Goal: Task Accomplishment & Management: Manage account settings

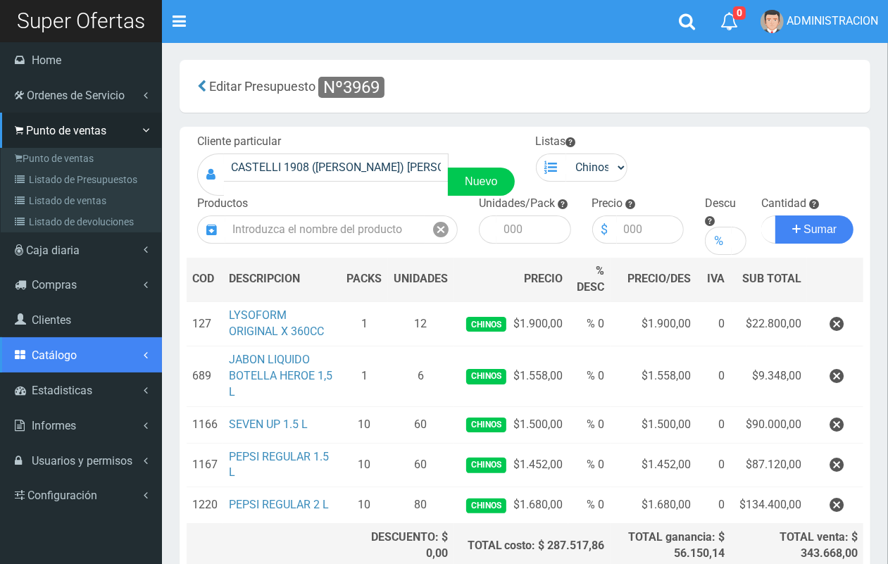
click at [51, 363] on link "Catálogo" at bounding box center [81, 354] width 162 height 35
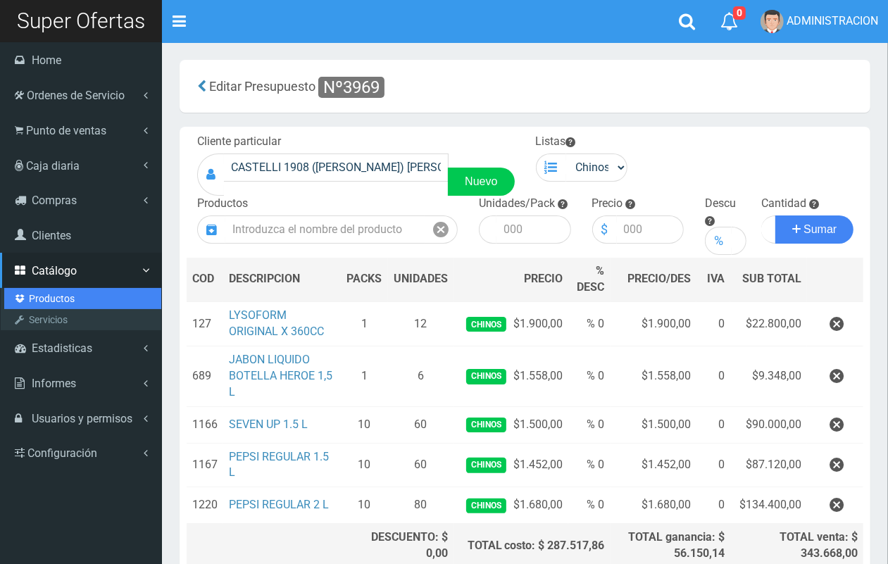
click at [69, 299] on link "Productos" at bounding box center [82, 298] width 157 height 21
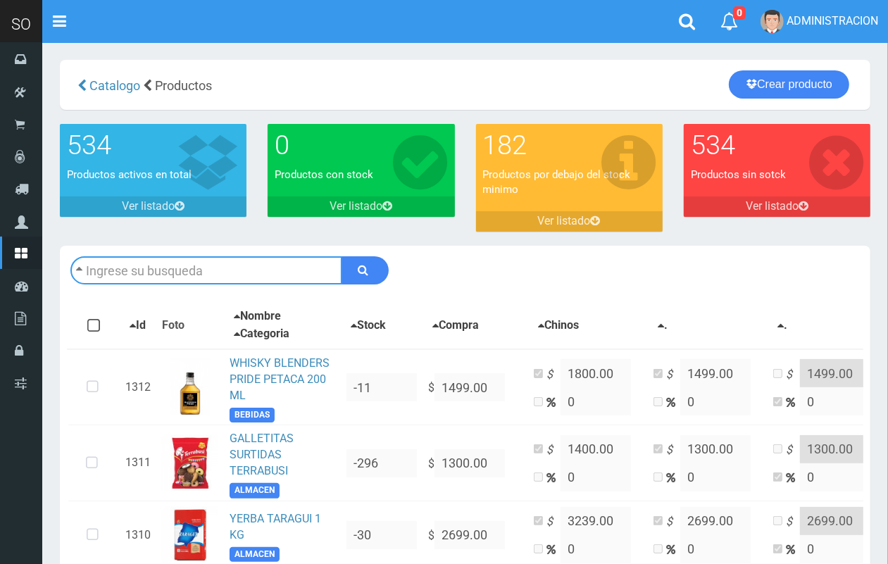
click at [185, 266] on input "text" at bounding box center [206, 270] width 272 height 28
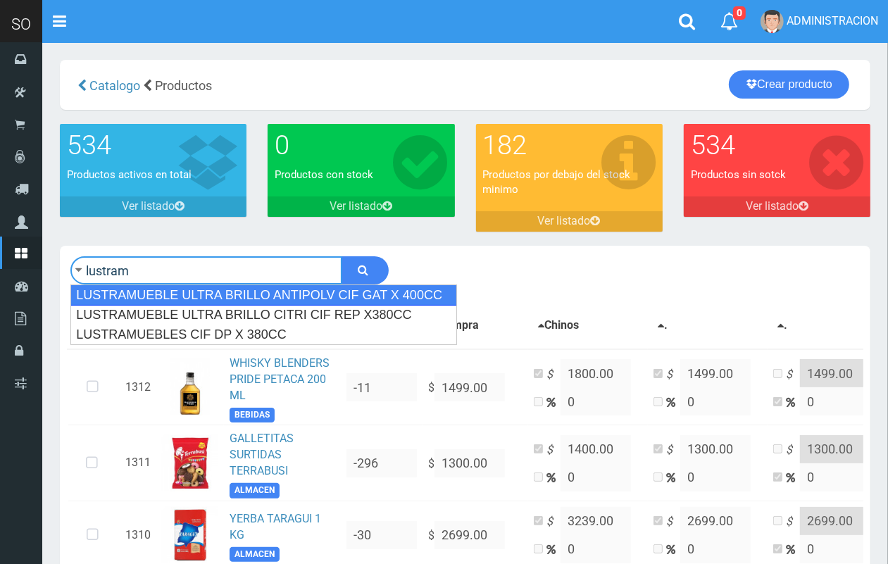
click at [220, 298] on div "LUSTRAMUEBLE ULTRA BRILLO ANTIPOLV CIF GAT X 400CC" at bounding box center [263, 295] width 387 height 21
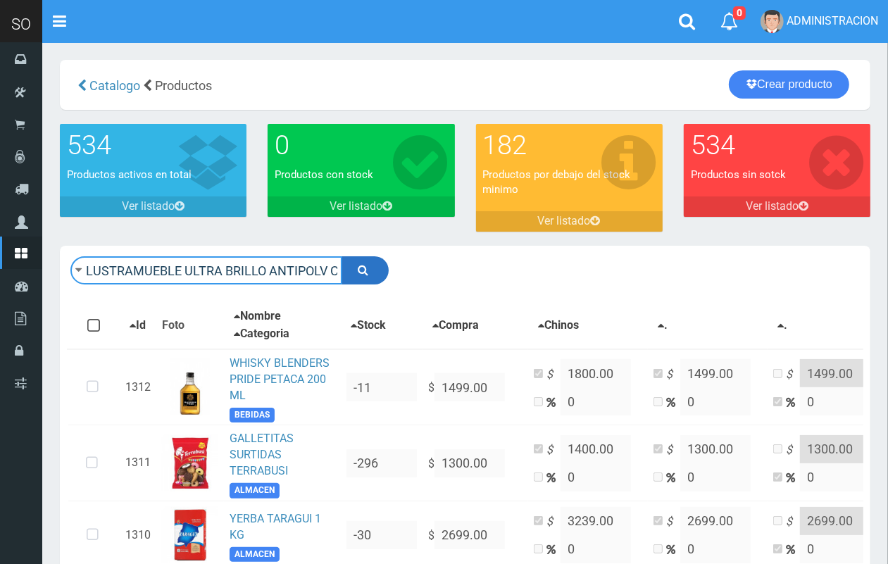
type input "LUSTRAMUEBLE ULTRA BRILLO ANTIPOLV CIF GAT X 400CC"
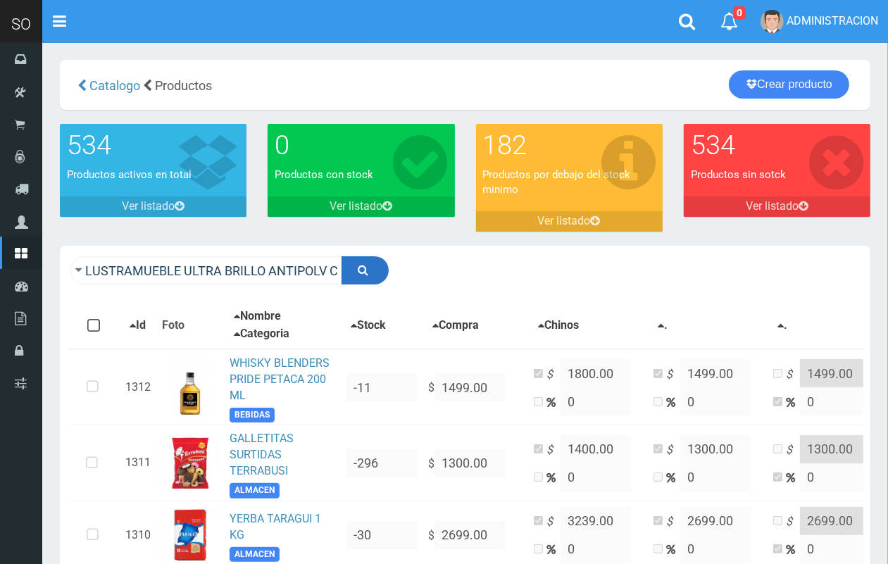
click at [350, 272] on button "submit" at bounding box center [365, 270] width 47 height 28
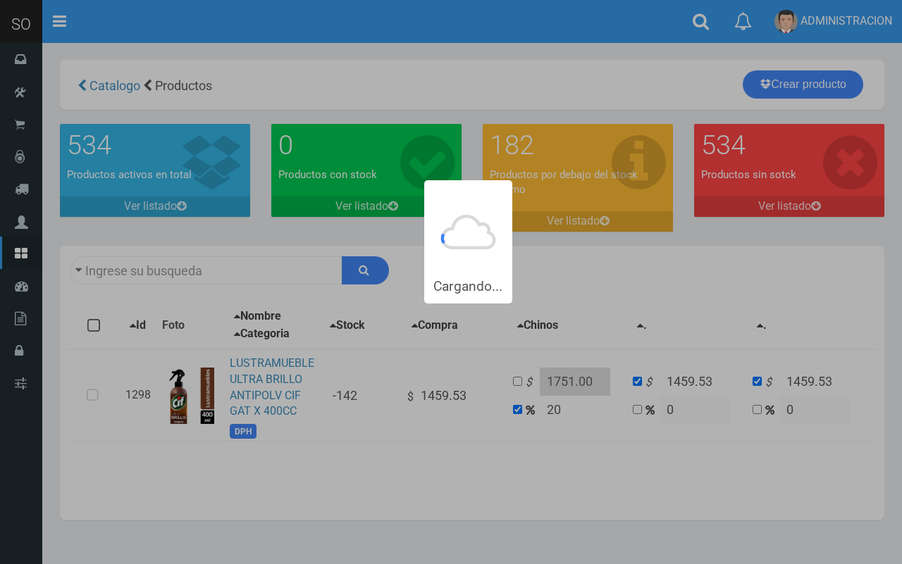
type input "LUSTRAMUEBLE ULTRA+BRILLO+ANTIPOLV+CIF+GAT+X+400CC"
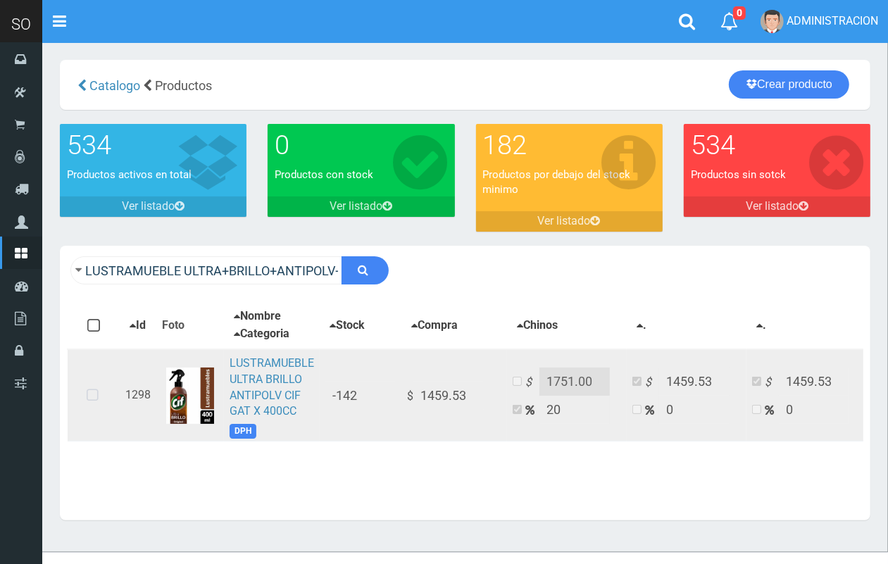
click at [92, 391] on icon at bounding box center [92, 396] width 37 height 46
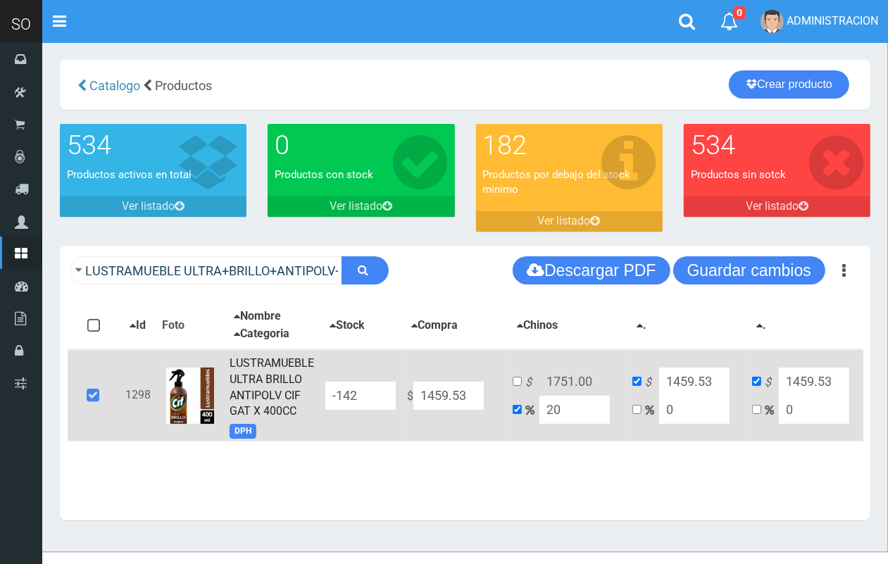
drag, startPoint x: 470, startPoint y: 392, endPoint x: 347, endPoint y: 393, distance: 122.6
click at [347, 393] on tr "1298 LUSTRAMUEBLE ULTRA BRILLO ANTIPOLV CIF GAT X 400CC DPH -142 $ 1459.53 $ 17…" at bounding box center [489, 395] width 842 height 92
type input "1"
type input "1.2"
type input "1"
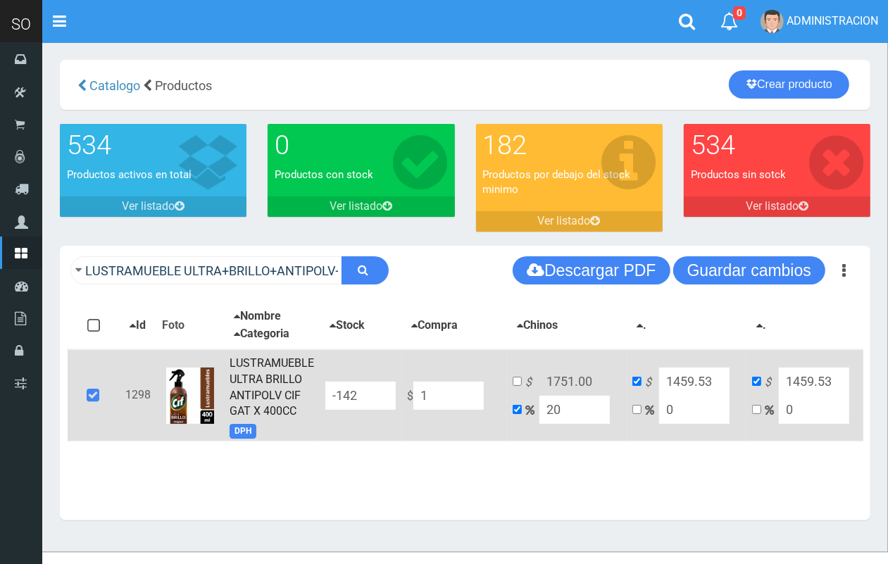
type input "1"
type input "15"
type input "18"
type input "15"
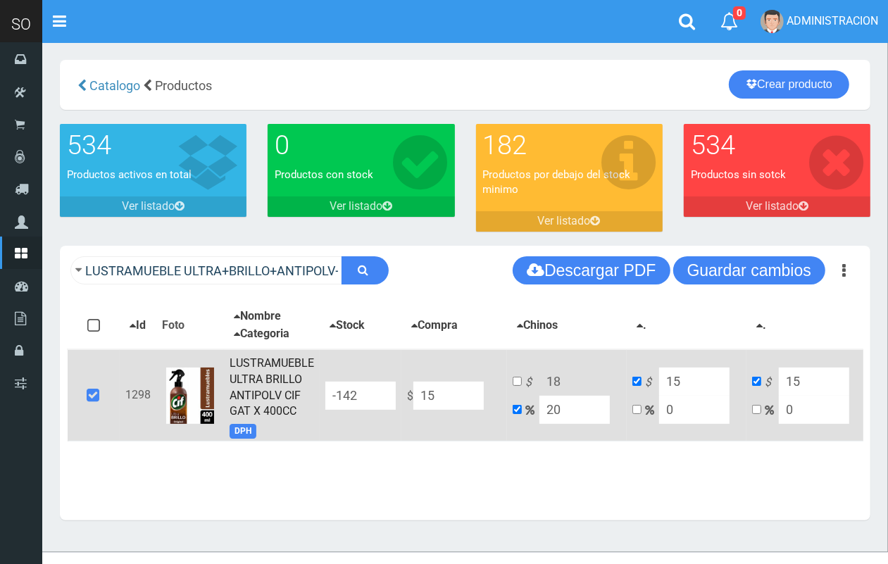
type input "153"
type input "183.6"
type input "153"
type input "1532"
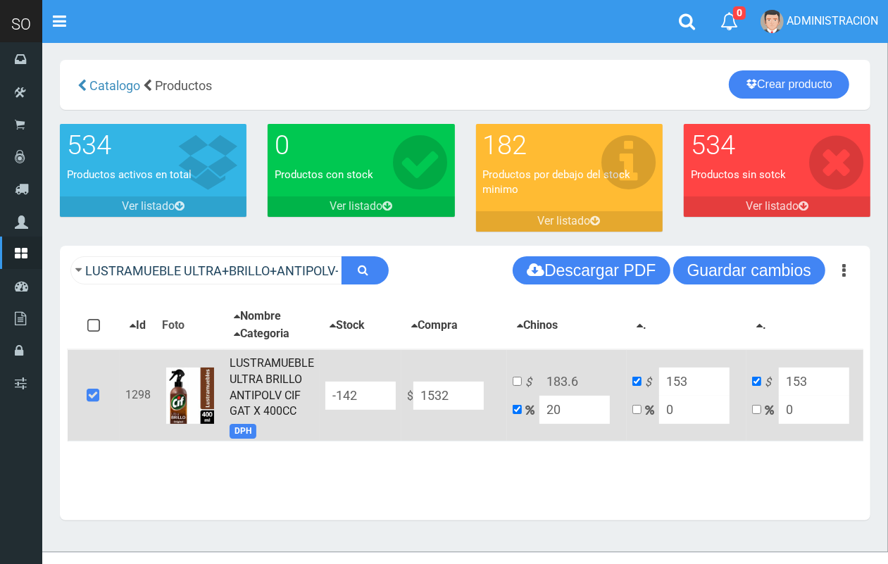
type input "1838.4"
type input "1532"
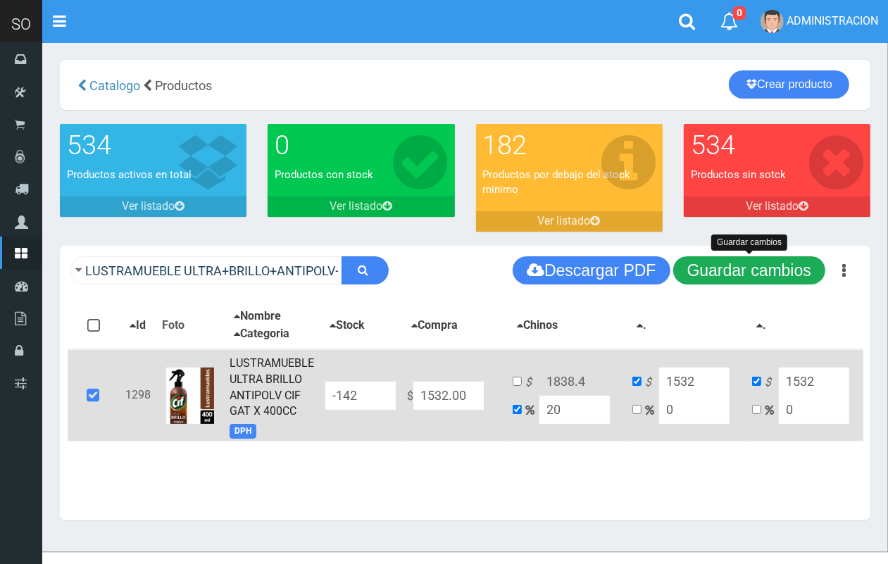
type input "1532.00"
click at [731, 268] on button "Guardar cambios" at bounding box center [749, 270] width 152 height 28
click at [513, 381] on input "checkbox" at bounding box center [517, 381] width 9 height 9
checkbox input "true"
checkbox input "false"
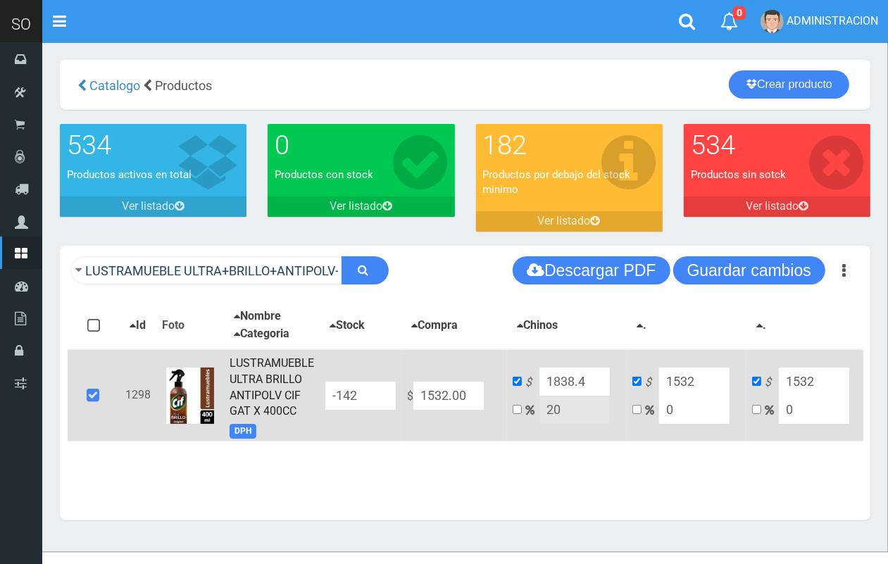
drag, startPoint x: 595, startPoint y: 381, endPoint x: 568, endPoint y: 378, distance: 26.9
click at [578, 382] on input "1838.4" at bounding box center [575, 382] width 70 height 28
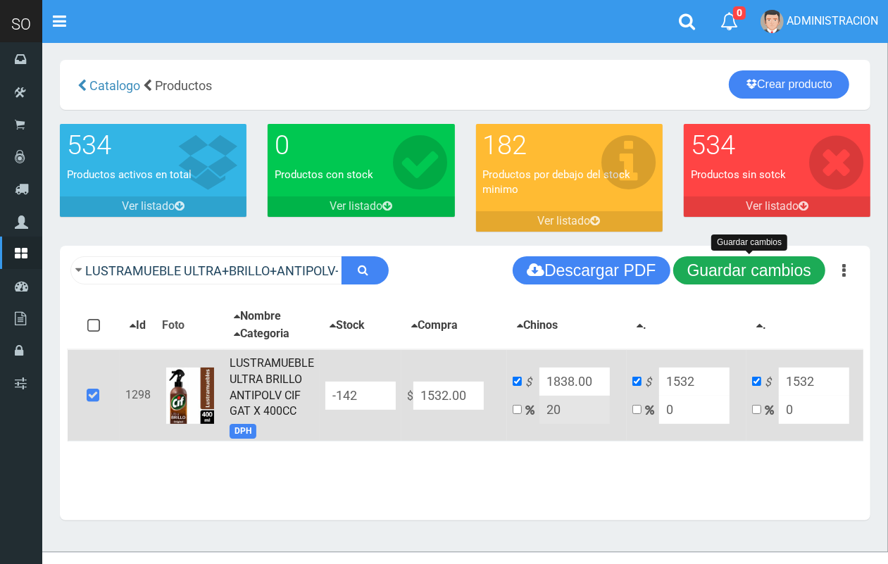
type input "1838.00"
click at [695, 269] on button "Guardar cambios" at bounding box center [749, 270] width 152 height 28
click at [716, 272] on button "Guardar cambios" at bounding box center [749, 270] width 152 height 28
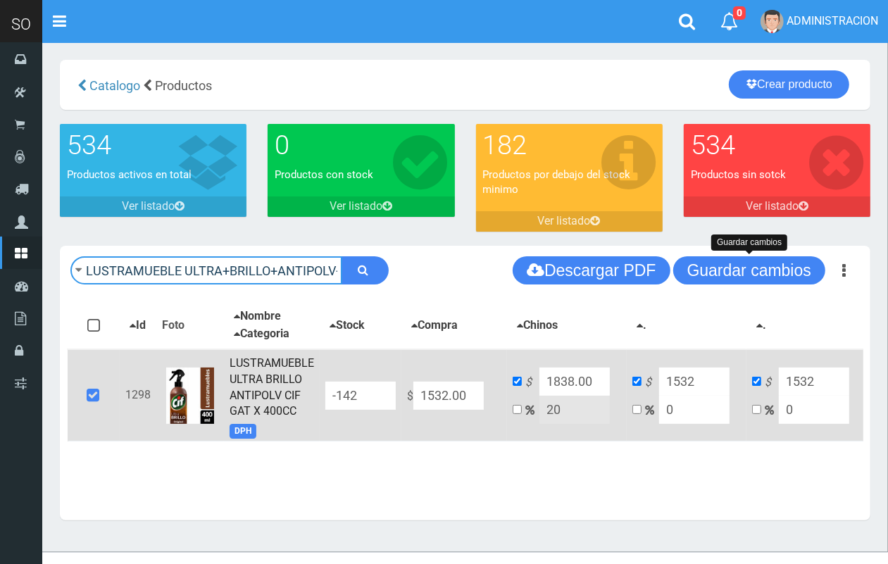
click at [238, 273] on input "LUSTRAMUEBLE ULTRA+BRILLO+ANTIPOLV+CIF+GAT+X+400CC" at bounding box center [206, 270] width 272 height 28
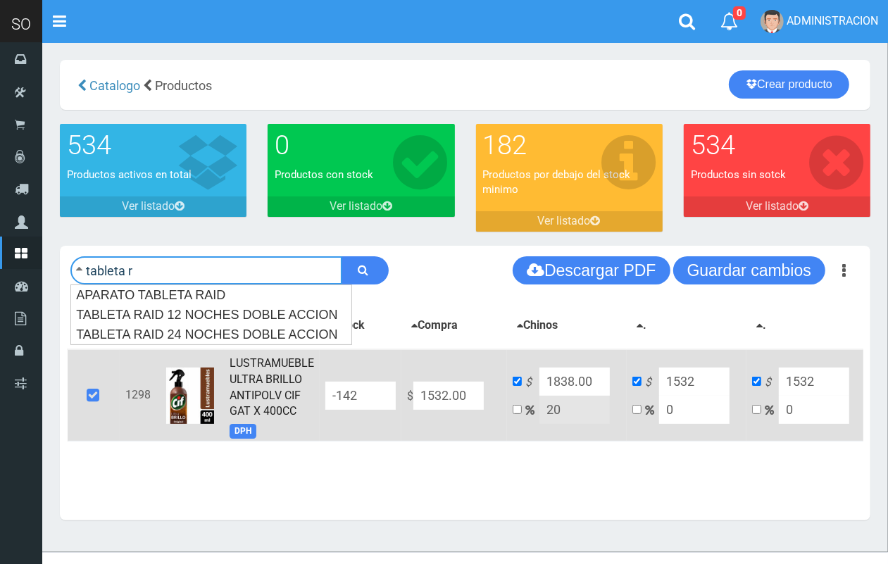
type input "tableta r"
click at [342, 256] on button "submit" at bounding box center [365, 270] width 47 height 28
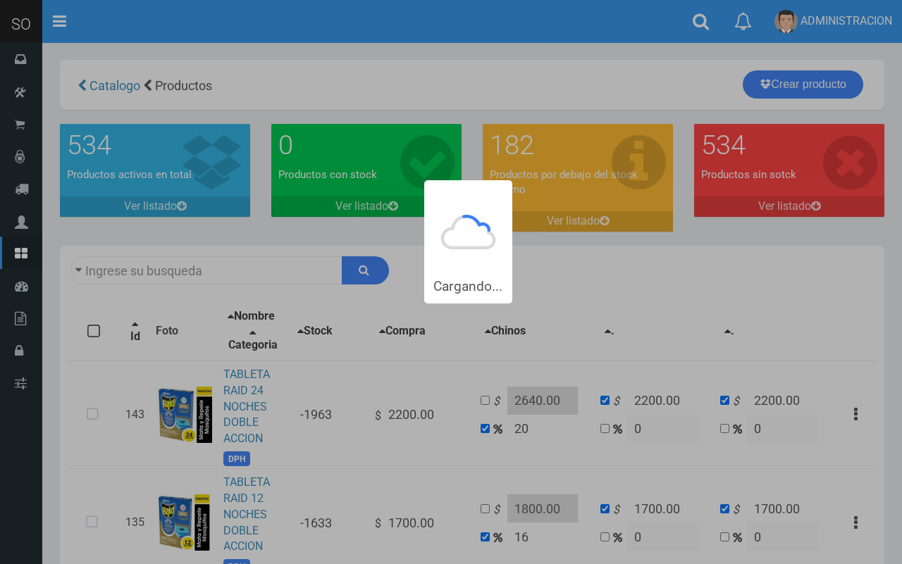
type input "tableta r"
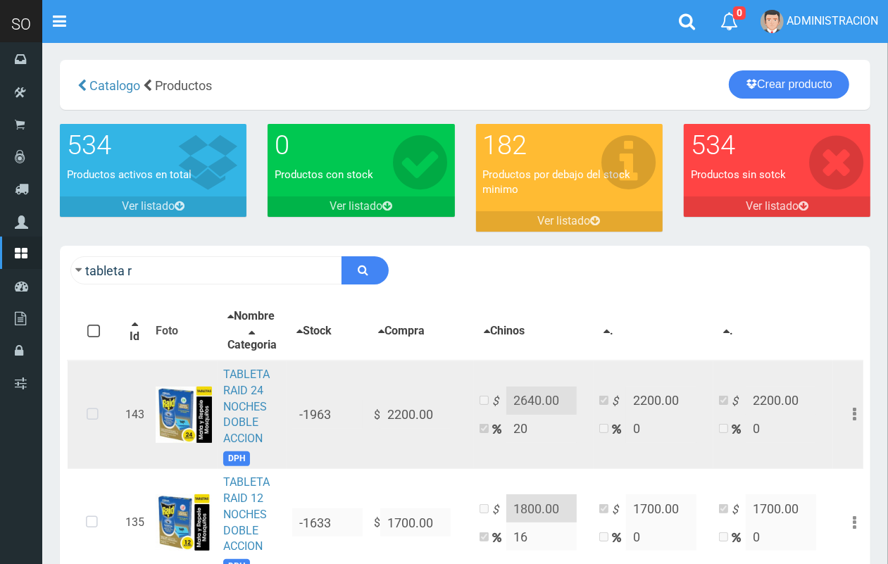
click at [97, 421] on icon at bounding box center [92, 415] width 37 height 46
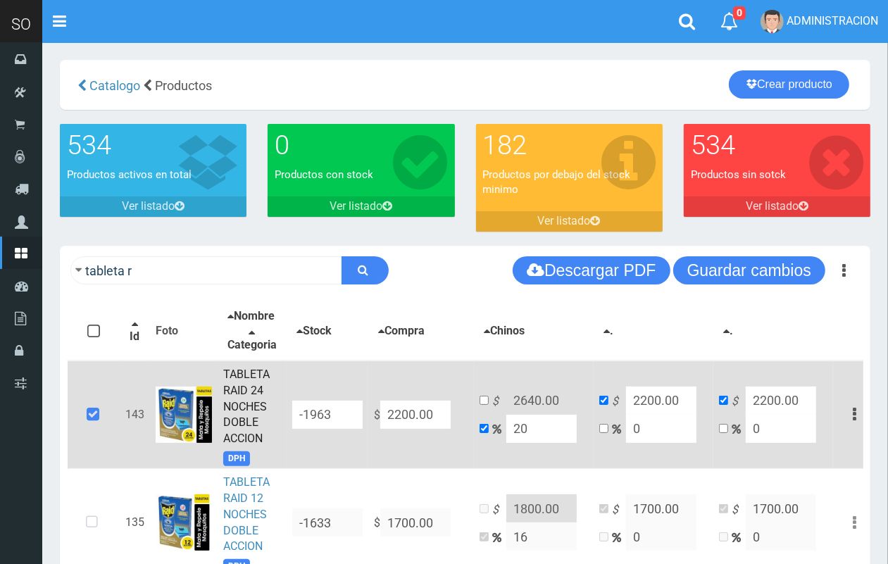
drag, startPoint x: 439, startPoint y: 428, endPoint x: 364, endPoint y: 428, distance: 74.7
click at [364, 428] on tr "143 TABLETA RAID 24 NOCHES DOBLE ACCION DPH -1963 $ 2200.00 $ 2640.00 20 $ 2200…" at bounding box center [472, 415] width 809 height 108
type input "2"
type input "2.4"
type input "2"
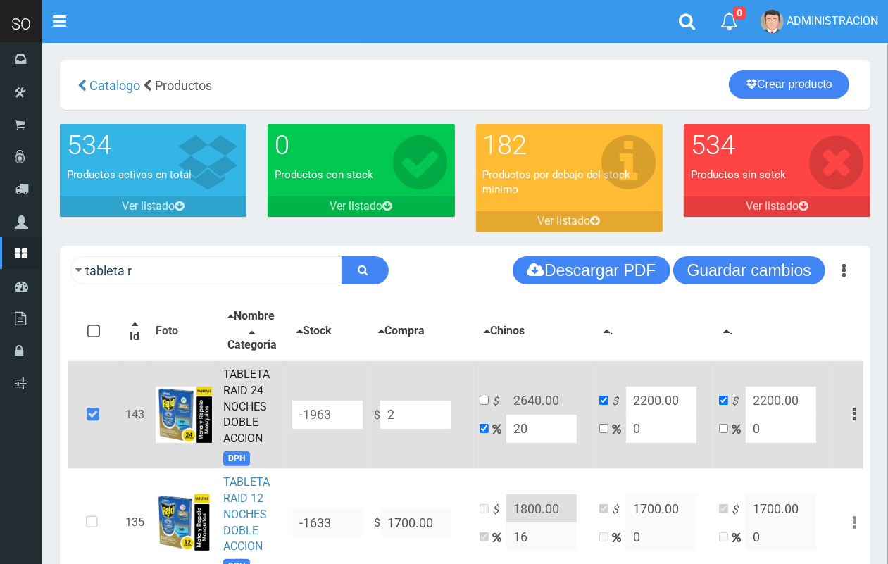
type input "2"
type input "26"
type input "31.2"
type input "26"
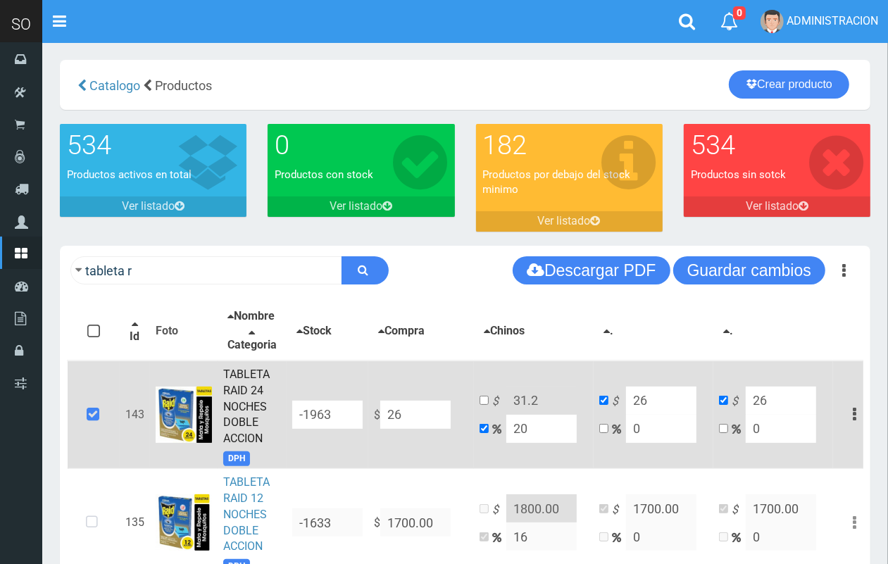
type input "266"
type input "319.2"
type input "266"
type input "2666"
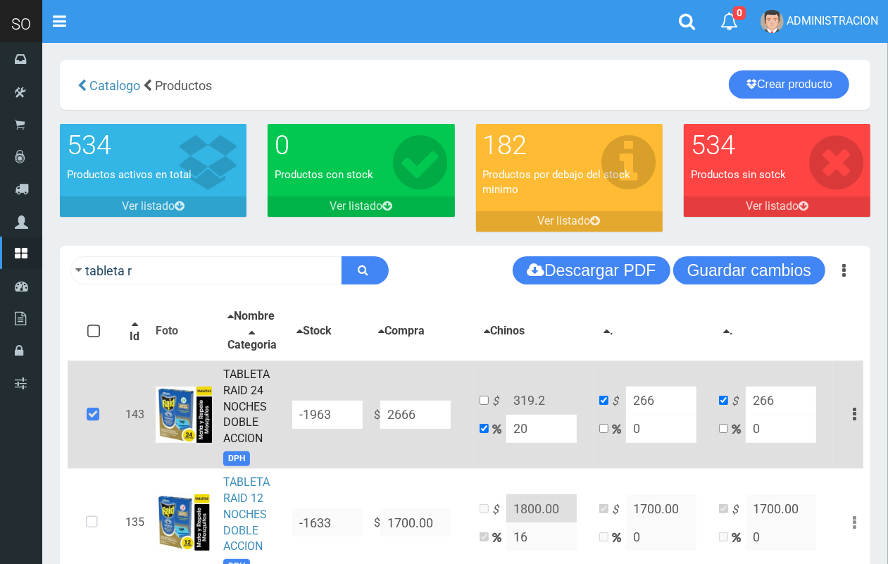
type input "3199.2"
type input "2666"
type input "2666.00"
click at [485, 405] on input "checkbox" at bounding box center [484, 400] width 9 height 9
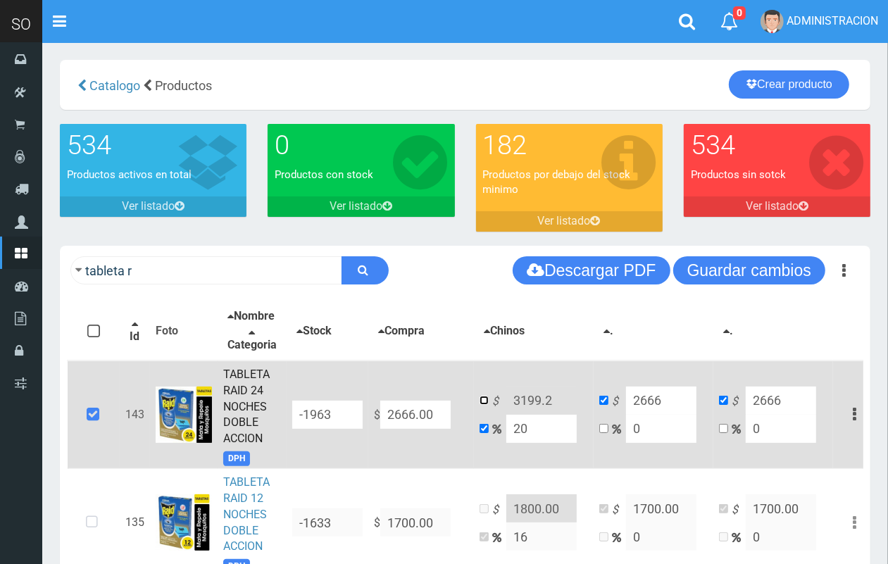
checkbox input "true"
checkbox input "false"
drag, startPoint x: 559, startPoint y: 409, endPoint x: 518, endPoint y: 411, distance: 40.9
click at [518, 411] on input "3199.2" at bounding box center [541, 401] width 70 height 28
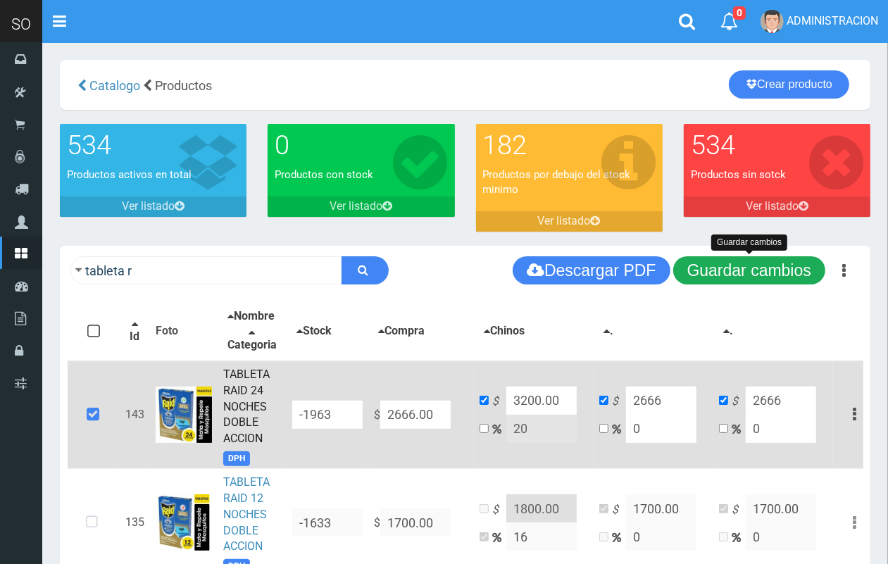
type input "3200.00"
click at [782, 268] on button "Guardar cambios" at bounding box center [749, 270] width 152 height 28
click at [709, 278] on button "Guardar cambios" at bounding box center [749, 270] width 152 height 28
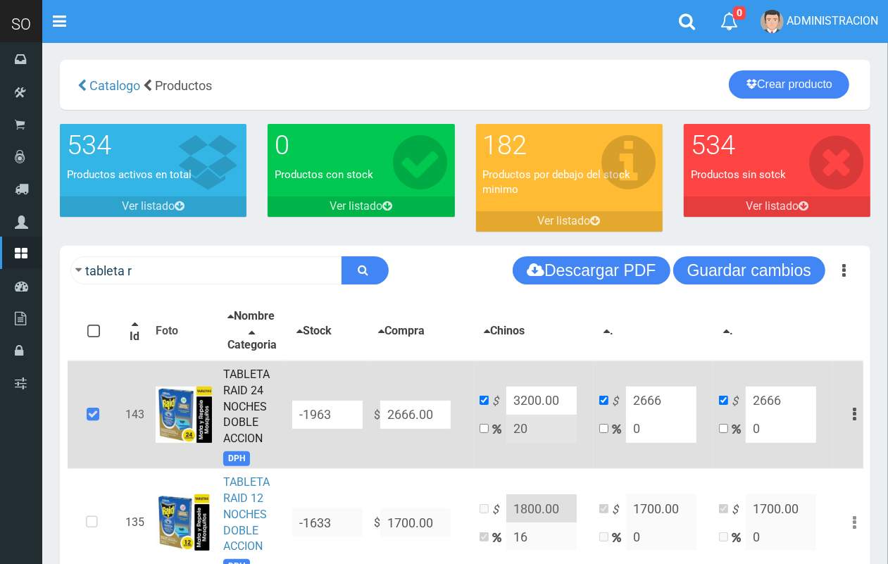
click at [247, 430] on link "TABLETA RAID 24 NOCHES DOBLE ACCION" at bounding box center [246, 406] width 46 height 77
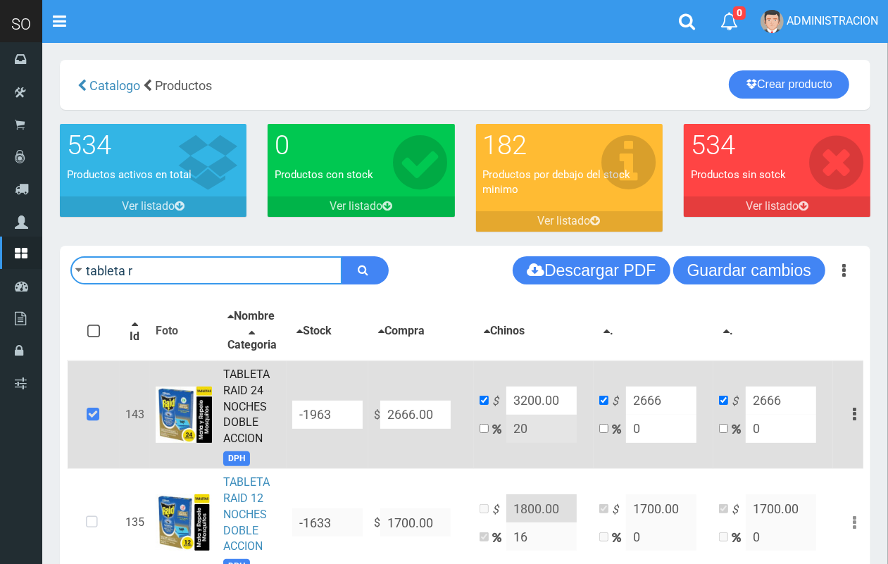
click at [243, 276] on input "tableta r" at bounding box center [206, 270] width 272 height 28
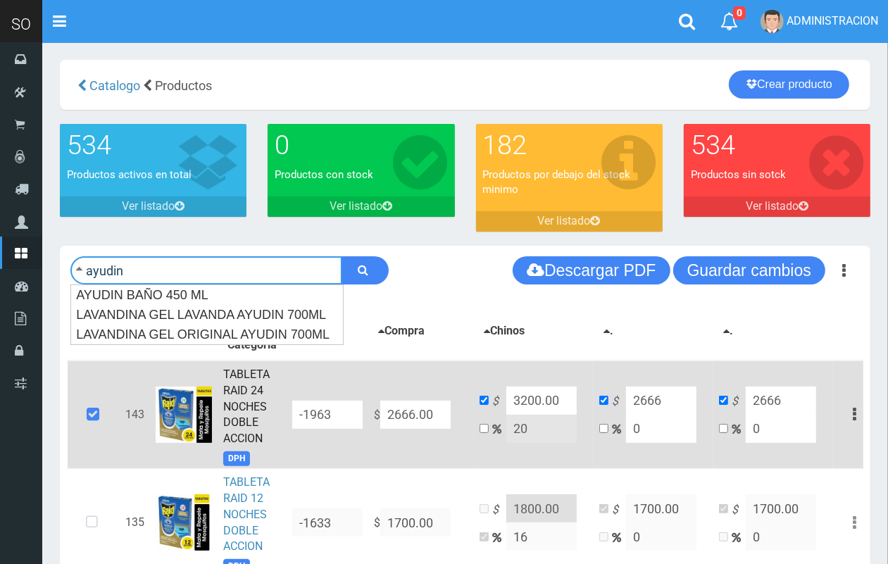
type input "ayudin"
click at [342, 256] on button "submit" at bounding box center [365, 270] width 47 height 28
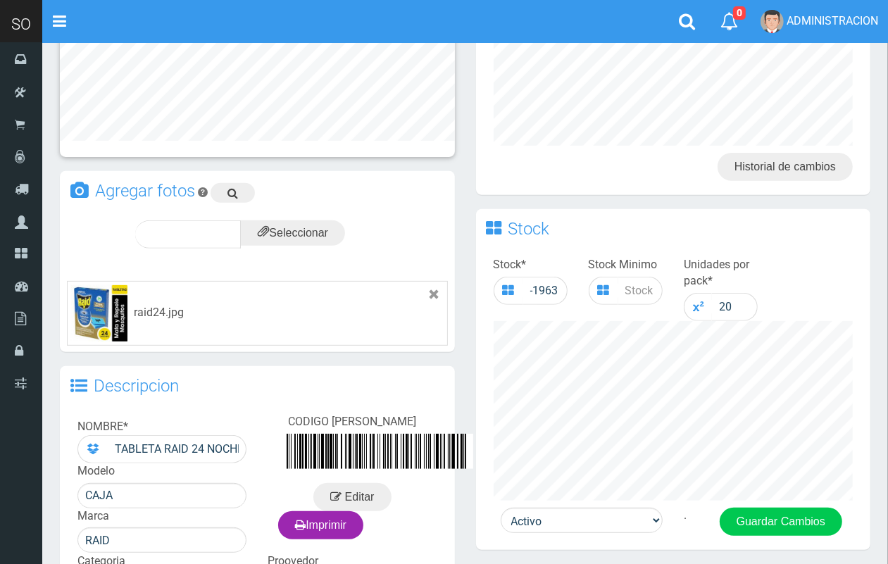
scroll to position [315, 0]
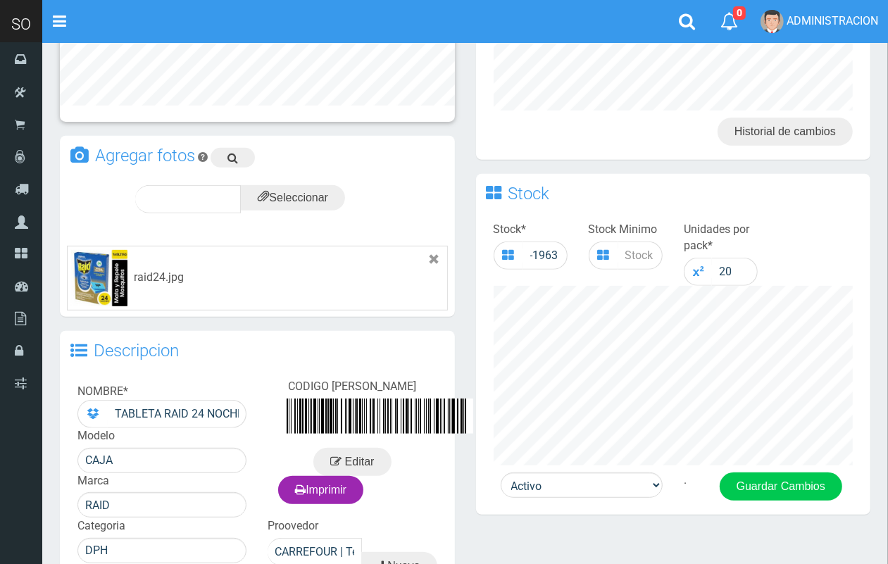
drag, startPoint x: 893, startPoint y: 166, endPoint x: 900, endPoint y: 323, distance: 157.2
click at [888, 323] on html "Cargando... × Nueva alerta Toggle navigation 0" at bounding box center [444, 218] width 888 height 1067
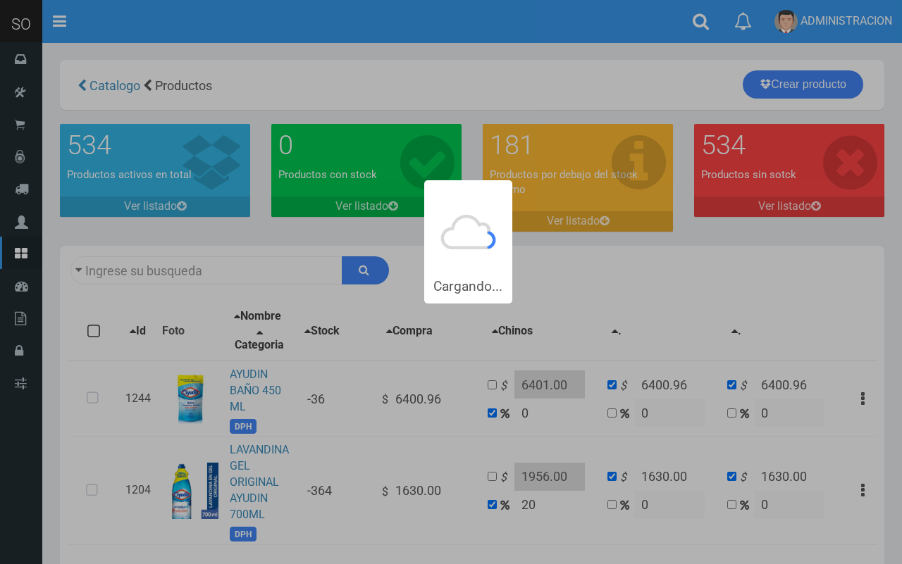
type input "ayudin"
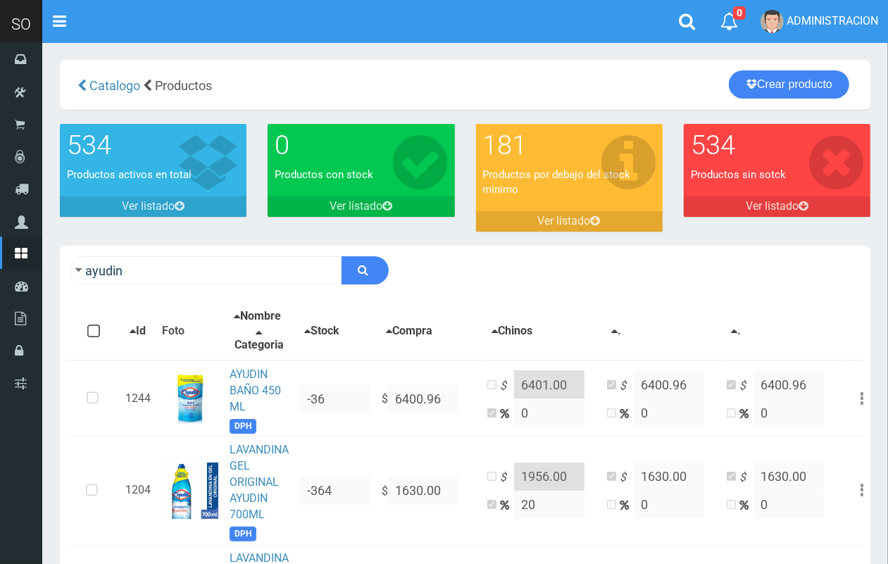
scroll to position [178, 0]
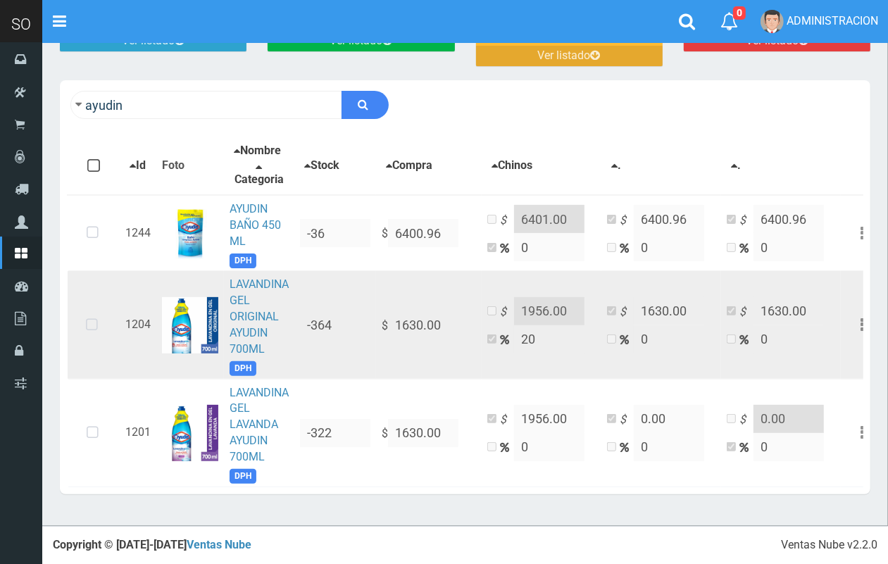
click at [99, 319] on icon at bounding box center [91, 325] width 37 height 46
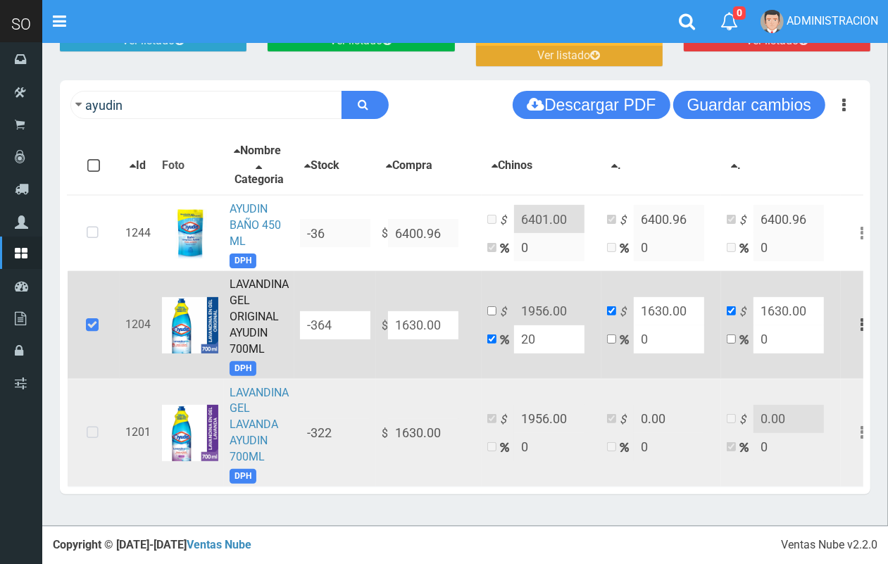
click at [79, 444] on td at bounding box center [94, 433] width 52 height 108
drag, startPoint x: 99, startPoint y: 419, endPoint x: 71, endPoint y: 187, distance: 233.5
click at [97, 418] on icon at bounding box center [92, 433] width 37 height 46
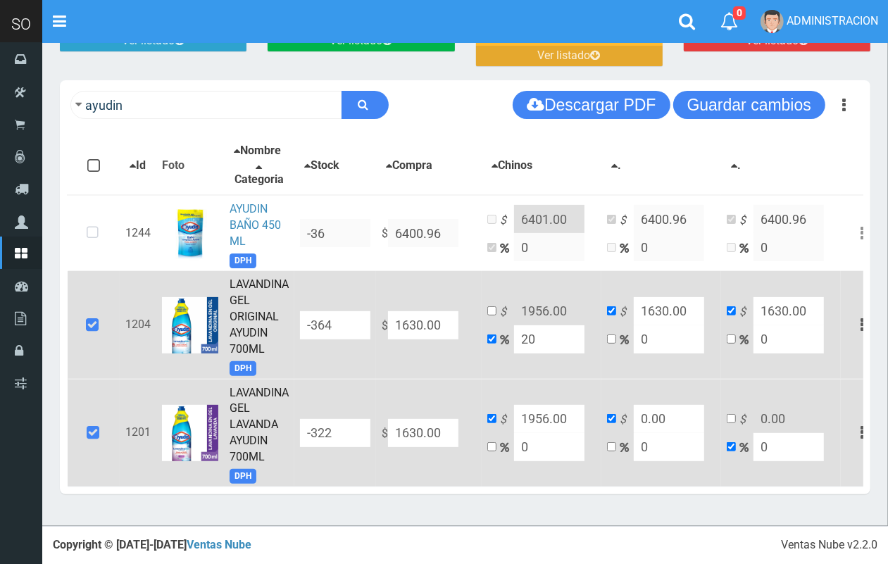
drag, startPoint x: 439, startPoint y: 311, endPoint x: 342, endPoint y: 326, distance: 97.6
click at [342, 326] on tr "1204 LAVANDINA GEL ORIGINAL AYUDIN 700ML DPH -364 $ 1630.00 $ 1956.00 20 $ 1630…" at bounding box center [476, 325] width 816 height 108
type input "0"
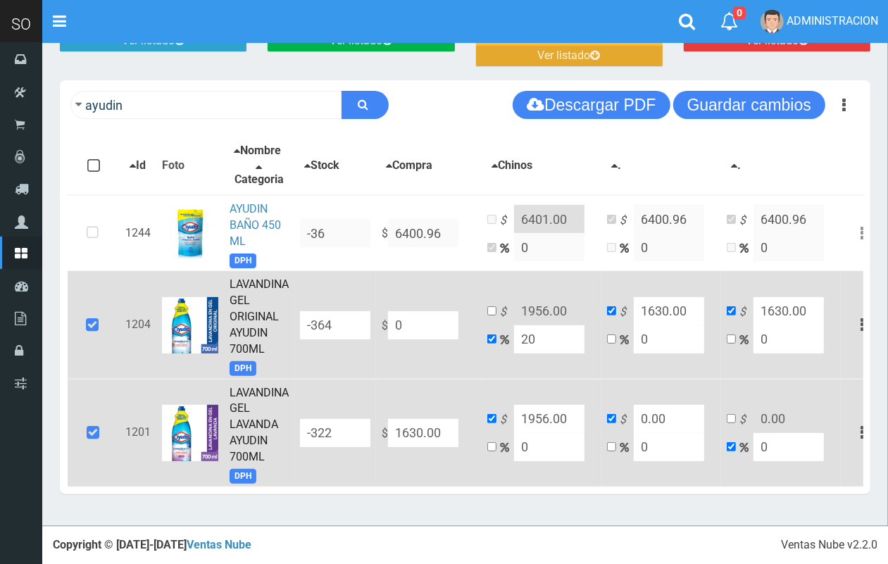
type input "0"
type input "NaN"
type input "1"
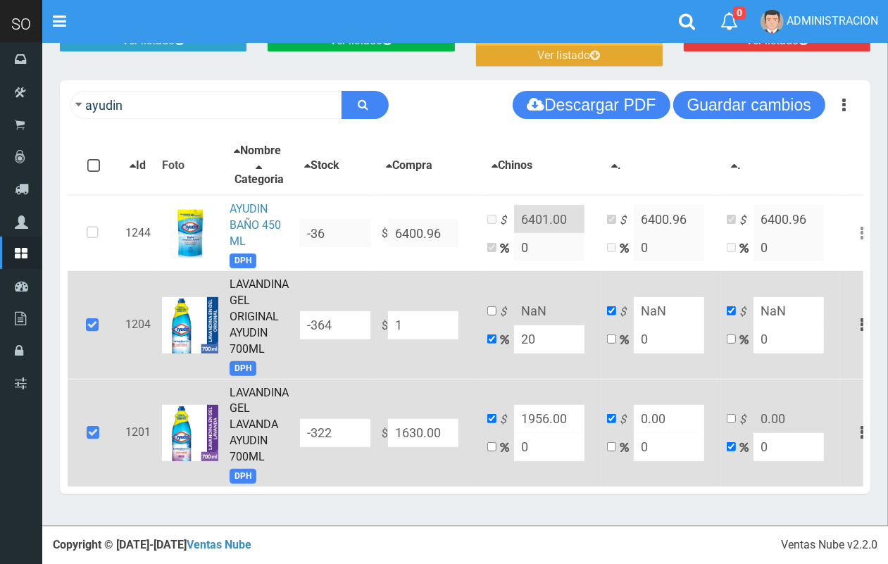
type input "1.2"
type input "1"
type input "18"
type input "21.6"
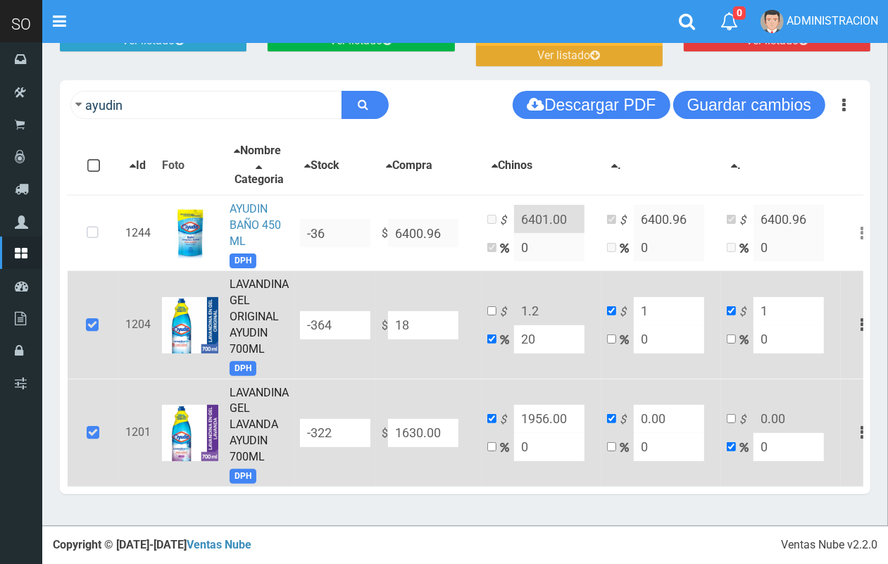
type input "18"
type input "180"
type input "216"
type input "180"
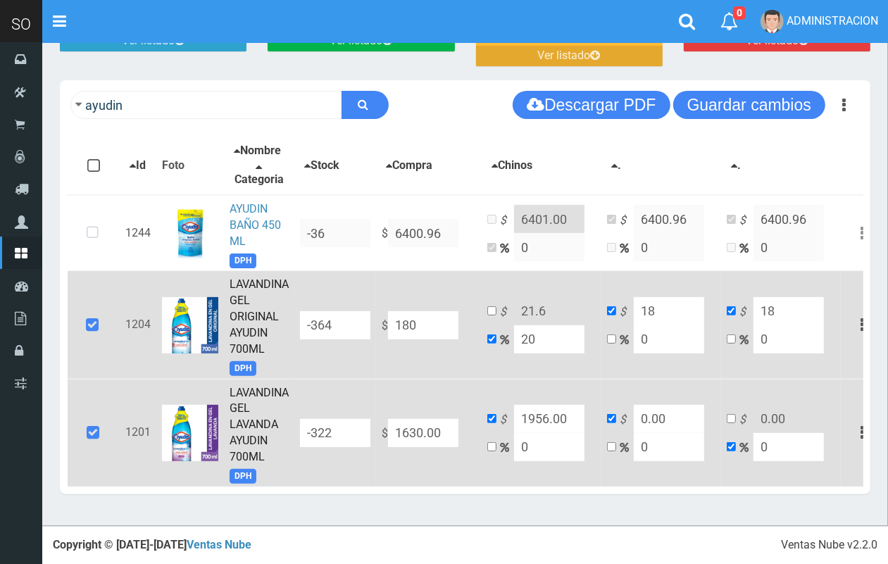
type input "180"
type input "1800"
type input "2160"
type input "1800"
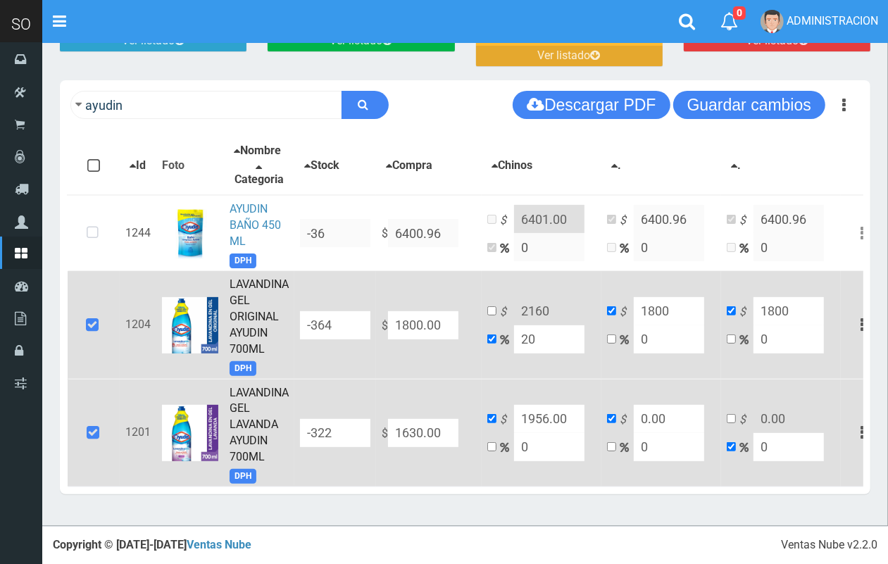
type input "1800.00"
click at [497, 306] on input "checkbox" at bounding box center [491, 310] width 9 height 9
checkbox input "true"
checkbox input "false"
drag, startPoint x: 557, startPoint y: 304, endPoint x: 537, endPoint y: 300, distance: 20.0
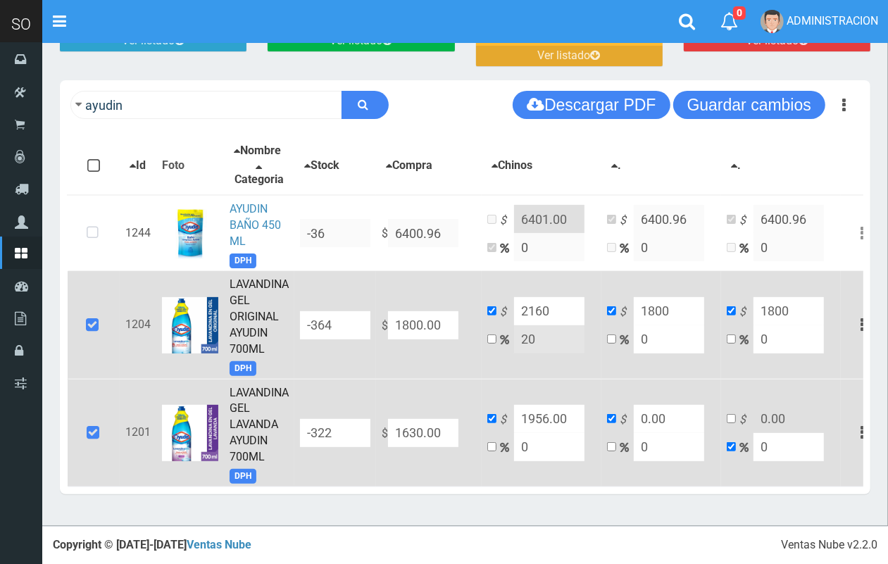
click at [537, 300] on input "2160" at bounding box center [549, 311] width 70 height 28
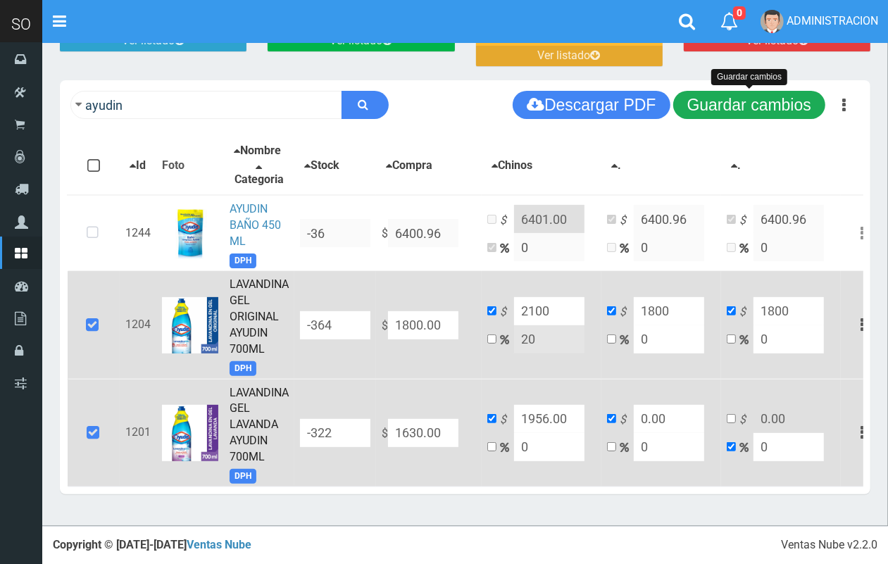
type input "2100"
click at [735, 91] on button "Guardar cambios" at bounding box center [749, 105] width 152 height 28
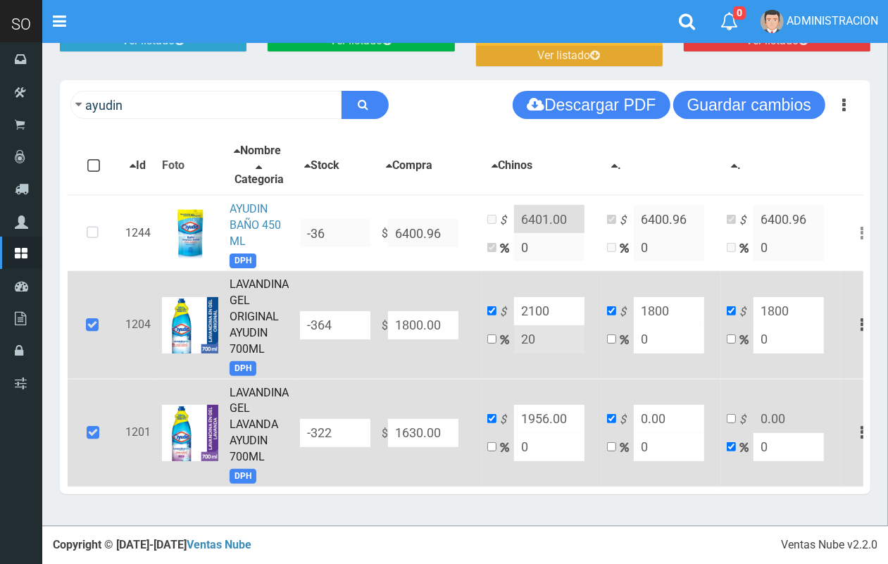
drag, startPoint x: 453, startPoint y: 414, endPoint x: 380, endPoint y: 414, distance: 72.6
click at [380, 414] on td "$ 1630.00" at bounding box center [429, 433] width 106 height 108
type input "1"
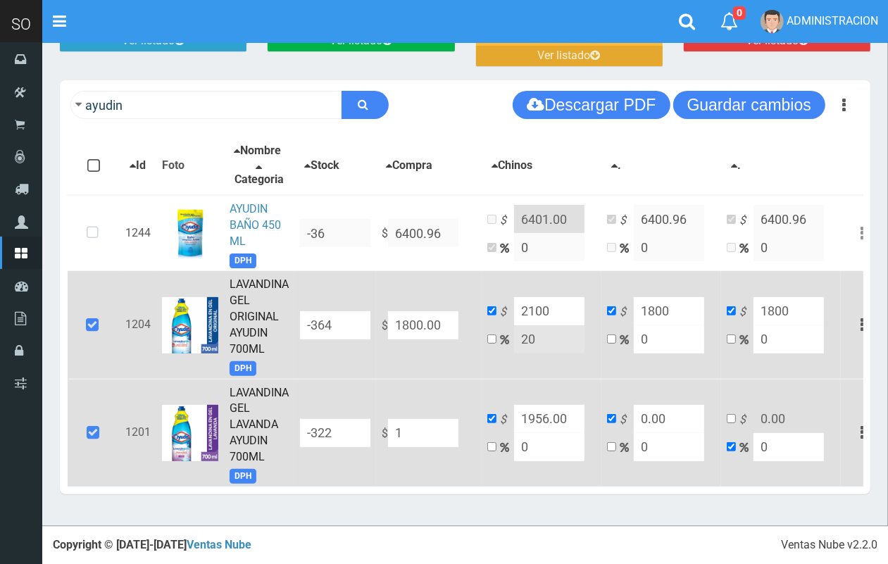
type input "1"
type input "18"
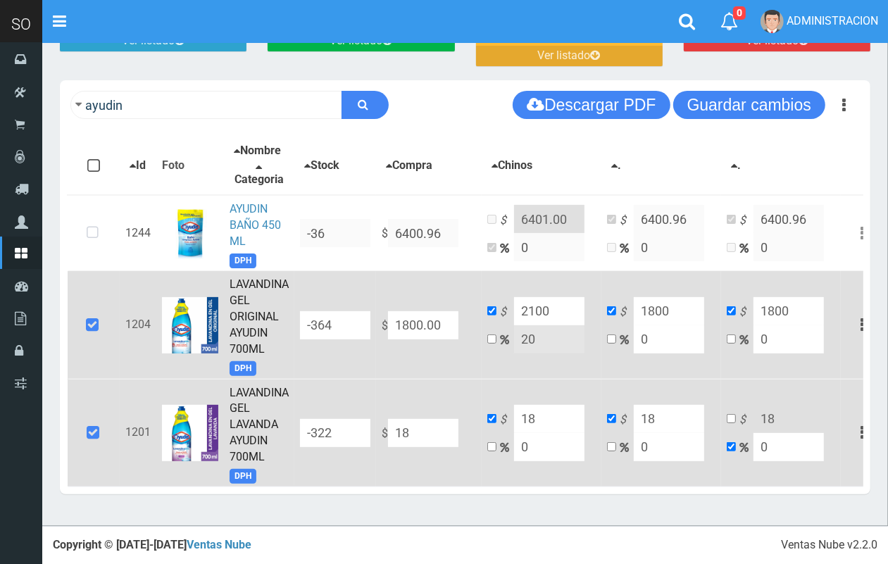
type input "180"
type input "1800"
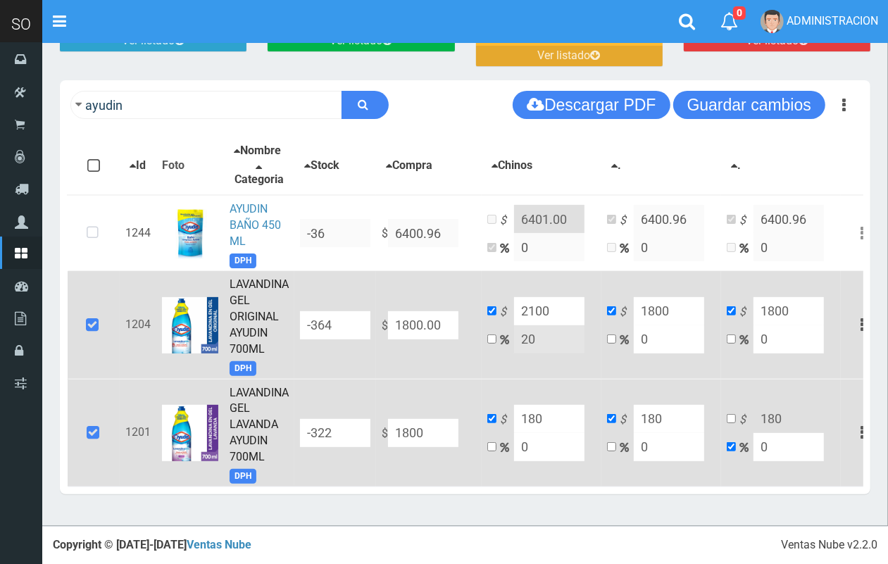
type input "1800"
type input "1800.00"
drag, startPoint x: 494, startPoint y: 433, endPoint x: 512, endPoint y: 432, distance: 17.7
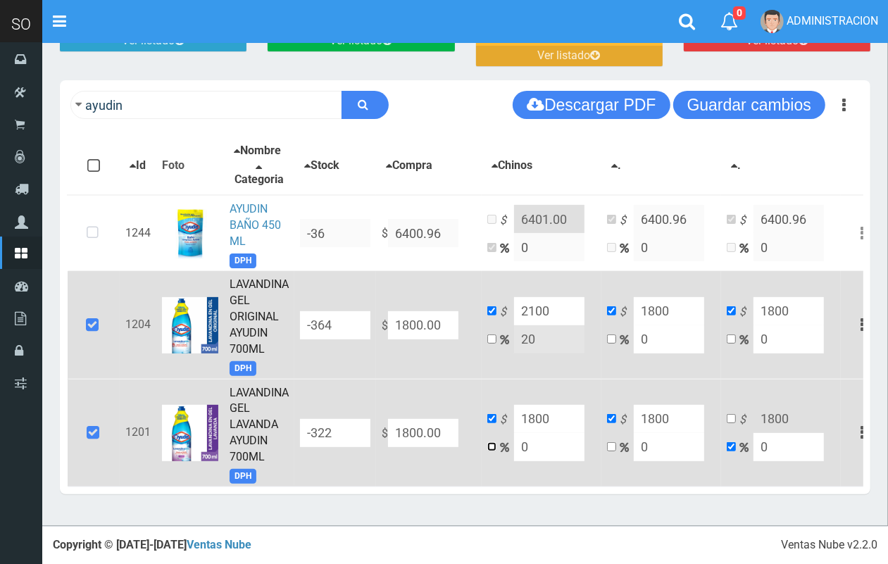
click at [494, 442] on input "checkbox" at bounding box center [491, 446] width 9 height 9
checkbox input "true"
click at [486, 409] on td "$ 1800 0" at bounding box center [542, 433] width 120 height 108
click at [493, 414] on input "checkbox" at bounding box center [491, 418] width 9 height 9
checkbox input "true"
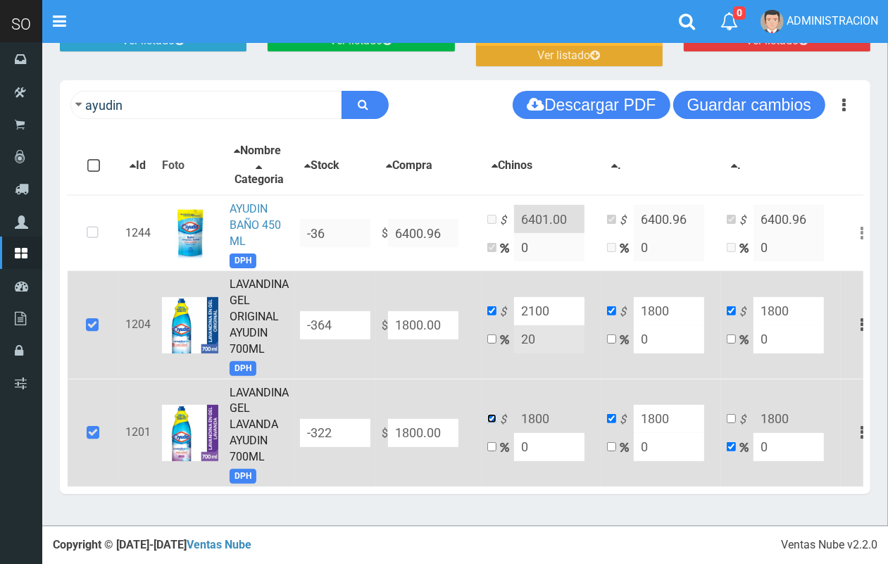
checkbox input "false"
drag, startPoint x: 560, startPoint y: 403, endPoint x: 509, endPoint y: 404, distance: 51.4
click at [509, 404] on td "$ 1800 0" at bounding box center [542, 433] width 120 height 108
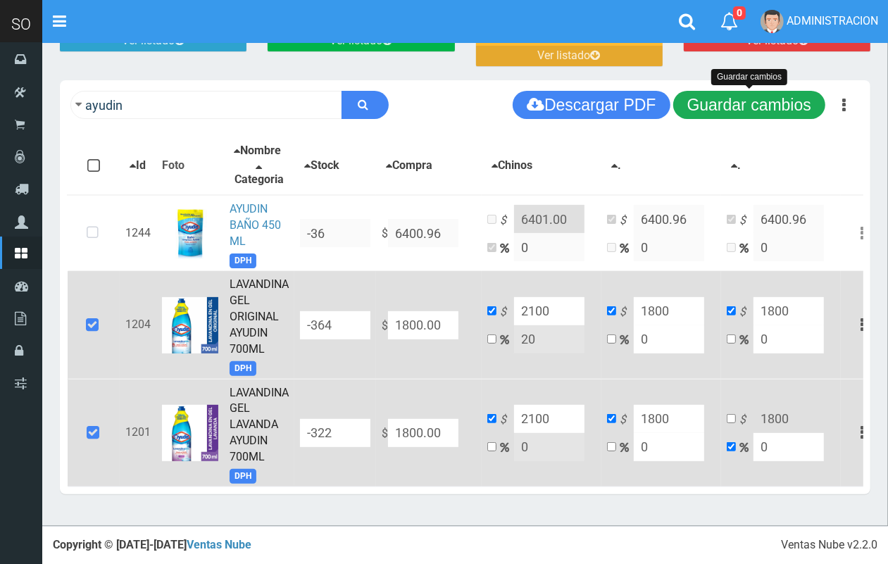
type input "2100"
click at [714, 92] on button "Guardar cambios" at bounding box center [749, 105] width 152 height 28
